Goal: Task Accomplishment & Management: Manage account settings

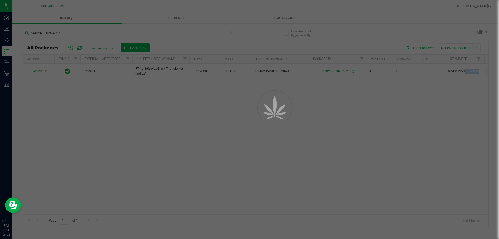
scroll to position [0, 120]
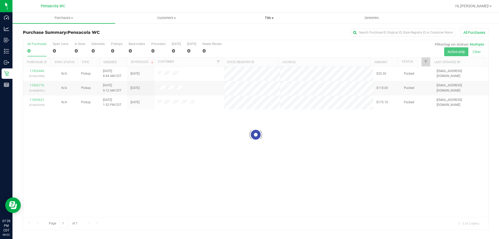
click at [268, 18] on span "Tills" at bounding box center [269, 18] width 102 height 5
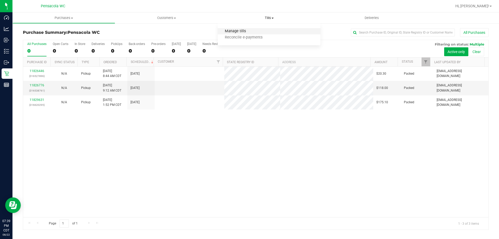
click at [242, 31] on span "Manage tills" at bounding box center [235, 31] width 35 height 4
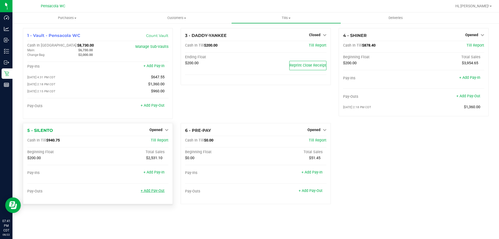
click at [158, 193] on link "+ Add Pay-Out" at bounding box center [152, 190] width 24 height 4
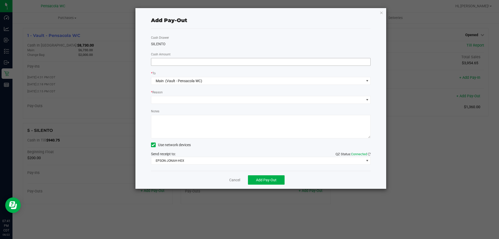
click at [274, 62] on input at bounding box center [260, 61] width 219 height 7
click at [192, 99] on span at bounding box center [257, 99] width 213 height 7
type input "$740.00"
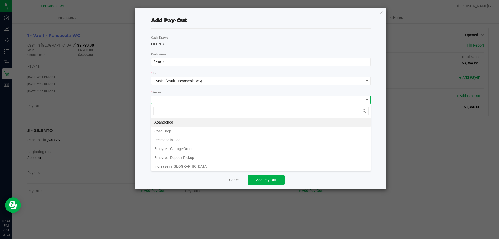
scroll to position [8, 219]
click at [174, 129] on li "Cash Drop" at bounding box center [260, 130] width 219 height 9
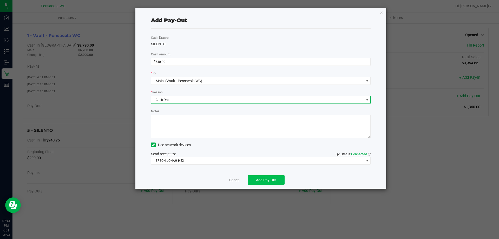
click at [262, 178] on span "Add Pay-Out" at bounding box center [266, 180] width 21 height 4
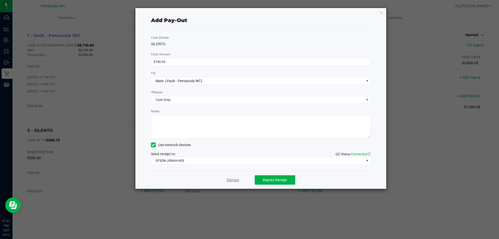
click at [231, 178] on link "Dismiss" at bounding box center [232, 179] width 12 height 5
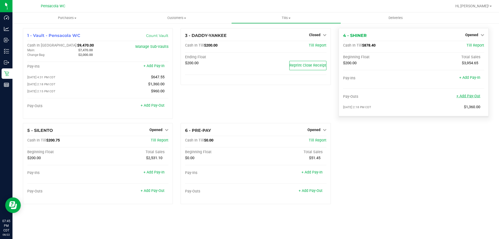
click at [460, 97] on link "+ Add Pay-Out" at bounding box center [468, 96] width 24 height 4
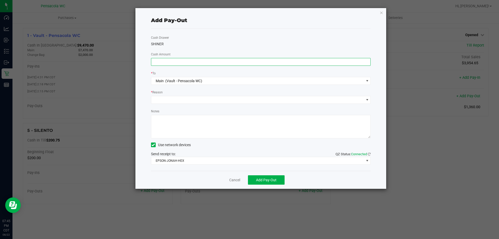
click at [248, 62] on input at bounding box center [260, 61] width 219 height 7
click at [195, 102] on span at bounding box center [257, 99] width 213 height 7
type input "$665.00"
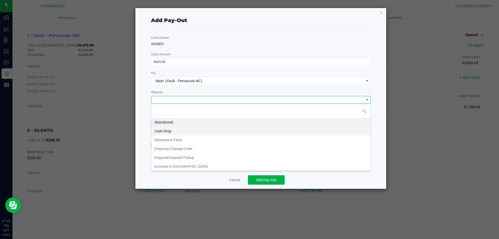
click at [172, 133] on li "Cash Drop" at bounding box center [260, 130] width 219 height 9
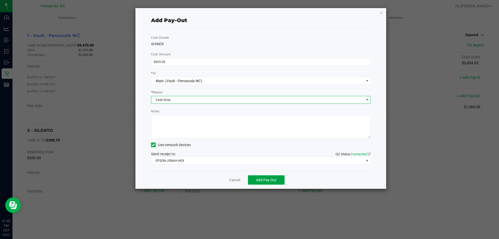
click at [252, 181] on button "Add Pay-Out" at bounding box center [266, 179] width 37 height 9
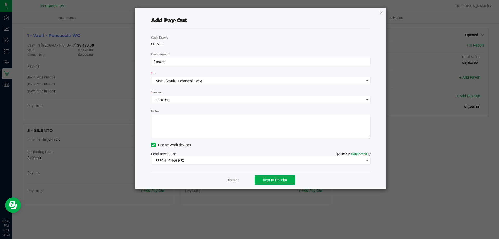
click at [230, 180] on link "Dismiss" at bounding box center [232, 179] width 12 height 5
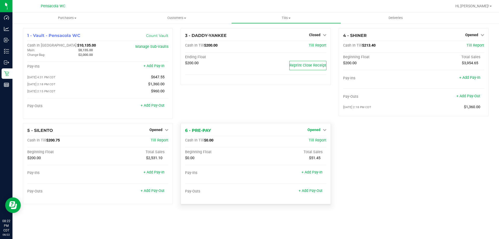
click at [319, 131] on span "Opened" at bounding box center [313, 129] width 13 height 4
click at [319, 142] on link "Close Till" at bounding box center [314, 140] width 14 height 4
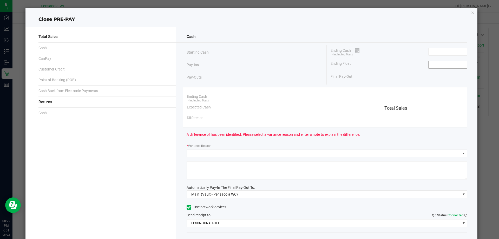
drag, startPoint x: 435, startPoint y: 58, endPoint x: 432, endPoint y: 64, distance: 7.7
click at [435, 58] on div "Ending Cash (including float) Ending Float Final Pay-Out" at bounding box center [396, 63] width 140 height 37
click at [431, 65] on input at bounding box center [447, 64] width 38 height 7
type input "$0.00"
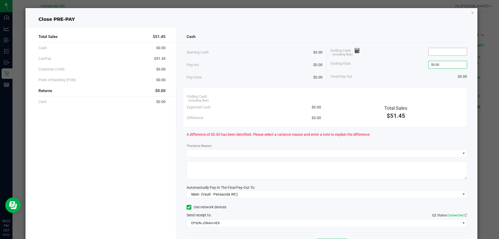
click at [428, 52] on input at bounding box center [447, 51] width 38 height 7
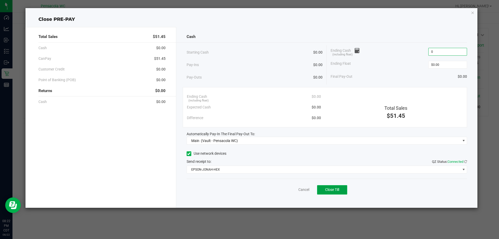
type input "$0.00"
click at [331, 193] on button "Close Till" at bounding box center [332, 189] width 30 height 9
click at [288, 189] on link "Dismiss" at bounding box center [292, 189] width 12 height 5
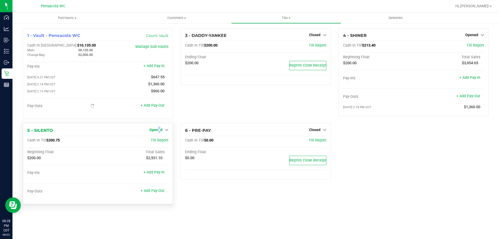
click at [159, 132] on span "Opened" at bounding box center [155, 129] width 13 height 4
click at [160, 141] on link "Close Till" at bounding box center [157, 140] width 14 height 4
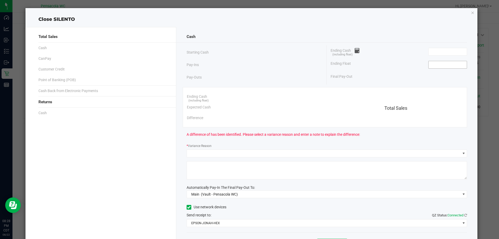
click at [430, 63] on input at bounding box center [447, 64] width 38 height 7
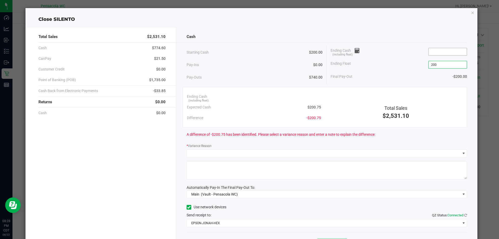
click at [443, 52] on input at bounding box center [447, 51] width 38 height 7
type input "$200.00"
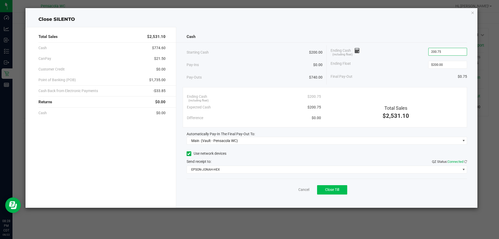
click at [330, 186] on button "Close Till" at bounding box center [332, 189] width 30 height 9
type input "$200.75"
click at [287, 189] on link "Dismiss" at bounding box center [292, 189] width 12 height 5
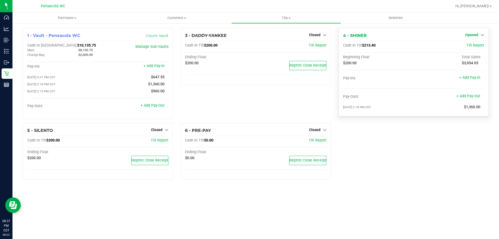
click at [475, 36] on span "Opened" at bounding box center [471, 35] width 13 height 4
click at [473, 45] on link "Close Till" at bounding box center [472, 46] width 14 height 4
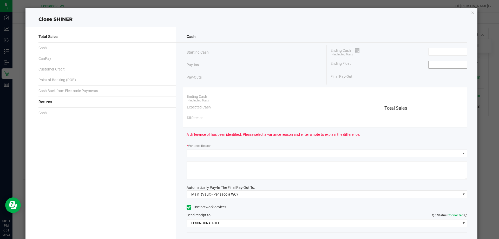
click at [450, 64] on input at bounding box center [447, 64] width 38 height 7
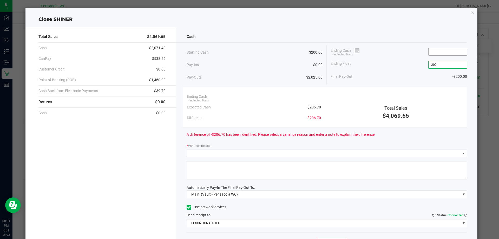
type input "$200.00"
click at [441, 52] on input at bounding box center [447, 51] width 38 height 7
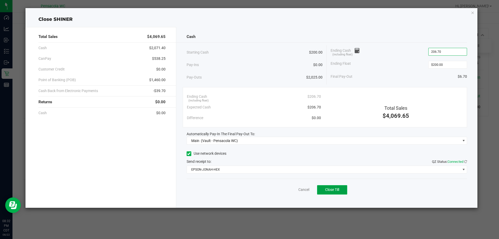
type input "$206.70"
click at [334, 189] on span "Close Till" at bounding box center [332, 189] width 14 height 4
click at [289, 189] on link "Dismiss" at bounding box center [292, 189] width 12 height 5
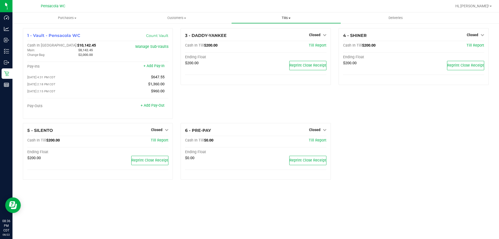
click at [283, 15] on uib-tab-heading "Tills Manage tills Reconcile e-payments" at bounding box center [285, 18] width 109 height 10
click at [271, 36] on span "Reconcile e-payments" at bounding box center [257, 37] width 52 height 4
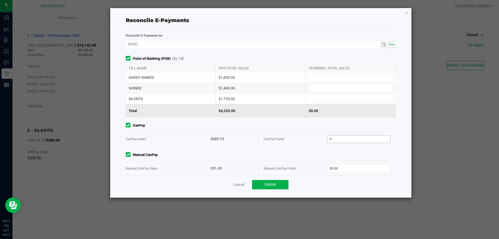
click at [336, 137] on input "0" at bounding box center [358, 138] width 63 height 7
type input "$689.25"
click at [346, 167] on input "0" at bounding box center [358, 168] width 63 height 7
type input "$51.45"
click at [336, 80] on input at bounding box center [351, 77] width 84 height 7
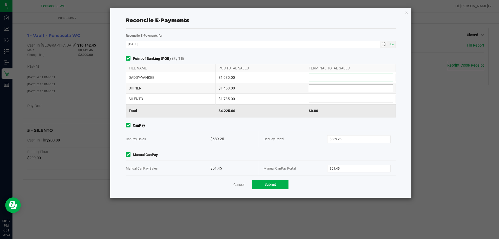
click at [322, 86] on input at bounding box center [351, 87] width 84 height 7
type input "$1,460.00"
click at [320, 78] on input at bounding box center [351, 77] width 84 height 7
type input "$1,030.00"
click at [313, 100] on input at bounding box center [351, 98] width 84 height 7
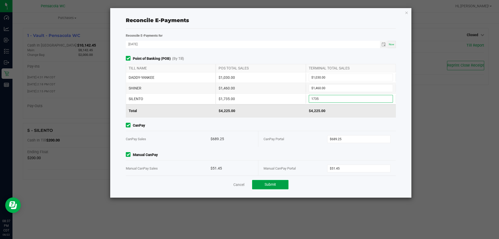
type input "$1,735.00"
click at [276, 181] on button "Submit" at bounding box center [270, 184] width 36 height 9
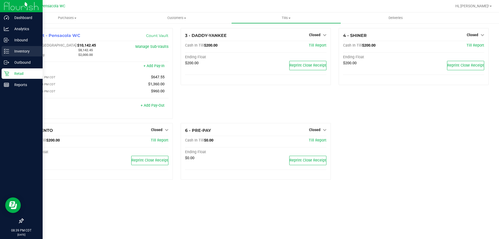
click at [15, 52] on p "Inventory" at bounding box center [24, 51] width 31 height 6
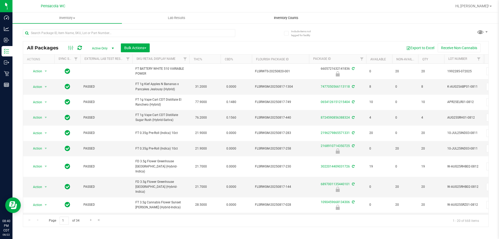
click at [287, 16] on span "Inventory Counts" at bounding box center [286, 18] width 38 height 5
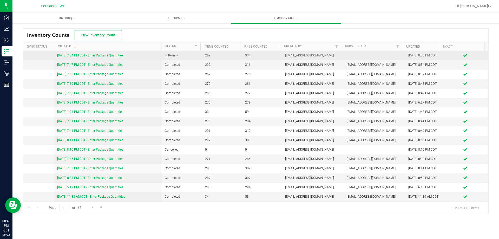
click at [86, 52] on td "[DATE] 7:34 PM CDT - Enter Package Quantities" at bounding box center [108, 55] width 108 height 9
click at [86, 54] on link "[DATE] 7:34 PM CDT - Enter Package Quantities" at bounding box center [90, 55] width 66 height 4
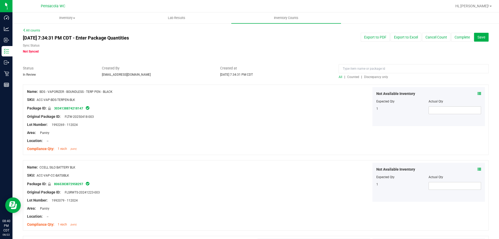
click at [366, 77] on span "Discrepancy only" at bounding box center [376, 77] width 24 height 4
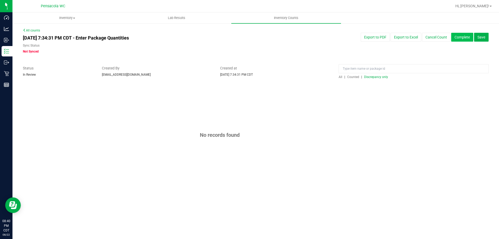
click at [459, 38] on button "Complete" at bounding box center [462, 37] width 22 height 9
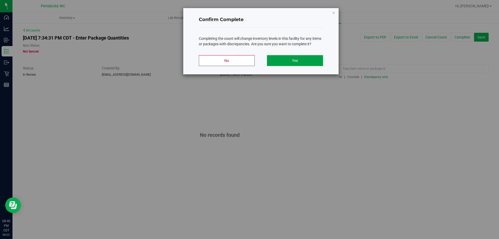
click at [312, 64] on button "Yes" at bounding box center [295, 60] width 56 height 11
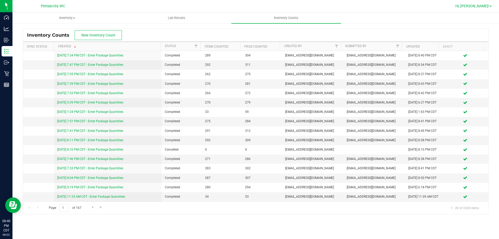
click at [481, 5] on span "Hi, [PERSON_NAME]!" at bounding box center [472, 6] width 34 height 4
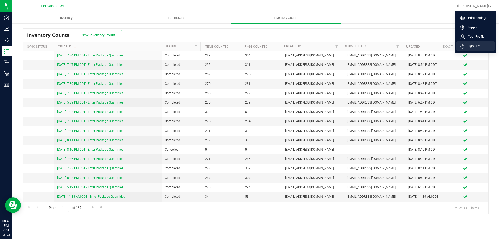
click at [470, 45] on span "Sign Out" at bounding box center [471, 45] width 15 height 5
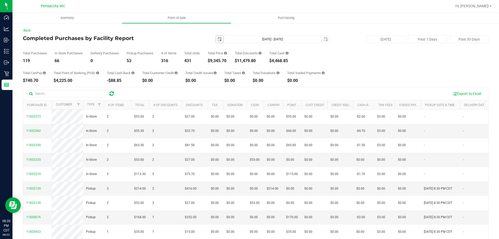
click at [216, 42] on span "select" at bounding box center [219, 39] width 7 height 7
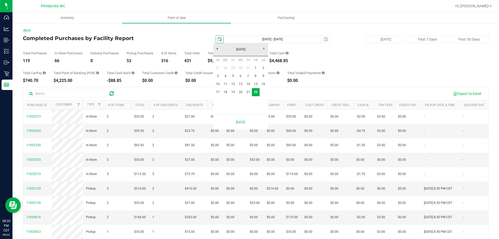
scroll to position [0, 13]
click at [228, 91] on link "18" at bounding box center [225, 92] width 8 height 8
type input "2025-08-18"
type input "Aug 18, 2025 - Aug 22, 2025"
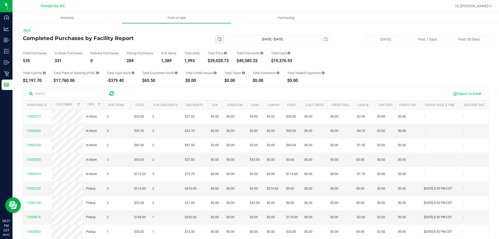
click at [219, 39] on span "select" at bounding box center [219, 39] width 7 height 7
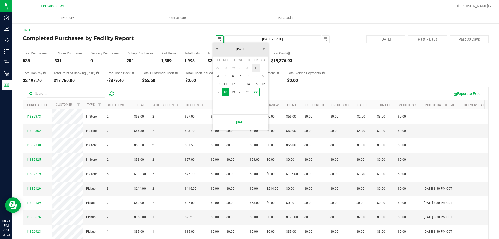
drag, startPoint x: 253, startPoint y: 70, endPoint x: 244, endPoint y: 101, distance: 32.4
click at [253, 70] on link "1" at bounding box center [256, 68] width 8 height 8
type input "2025-08-01"
type input "Aug 1, 2025 - Aug 22, 2025"
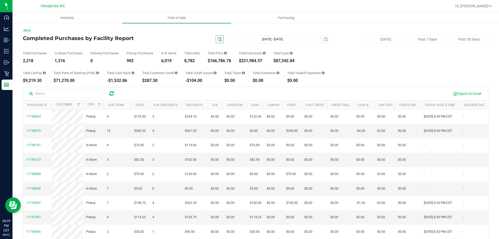
click at [218, 39] on span "select" at bounding box center [219, 39] width 4 height 4
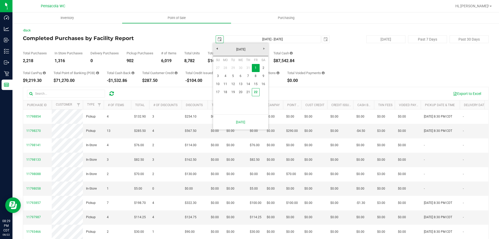
click at [256, 93] on link "22" at bounding box center [256, 92] width 8 height 8
type input "2025-08-22"
type input "Aug 22, 2025 - Aug 22, 2025"
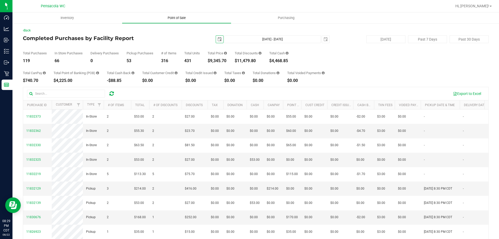
click at [173, 17] on span "Point of Sale" at bounding box center [176, 18] width 32 height 5
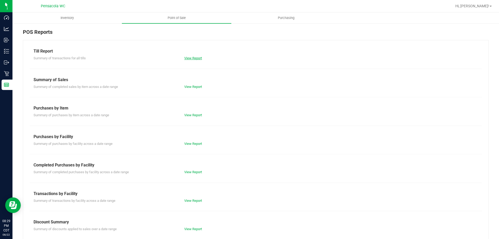
click at [192, 58] on link "View Report" at bounding box center [193, 58] width 18 height 4
